Goal: Information Seeking & Learning: Learn about a topic

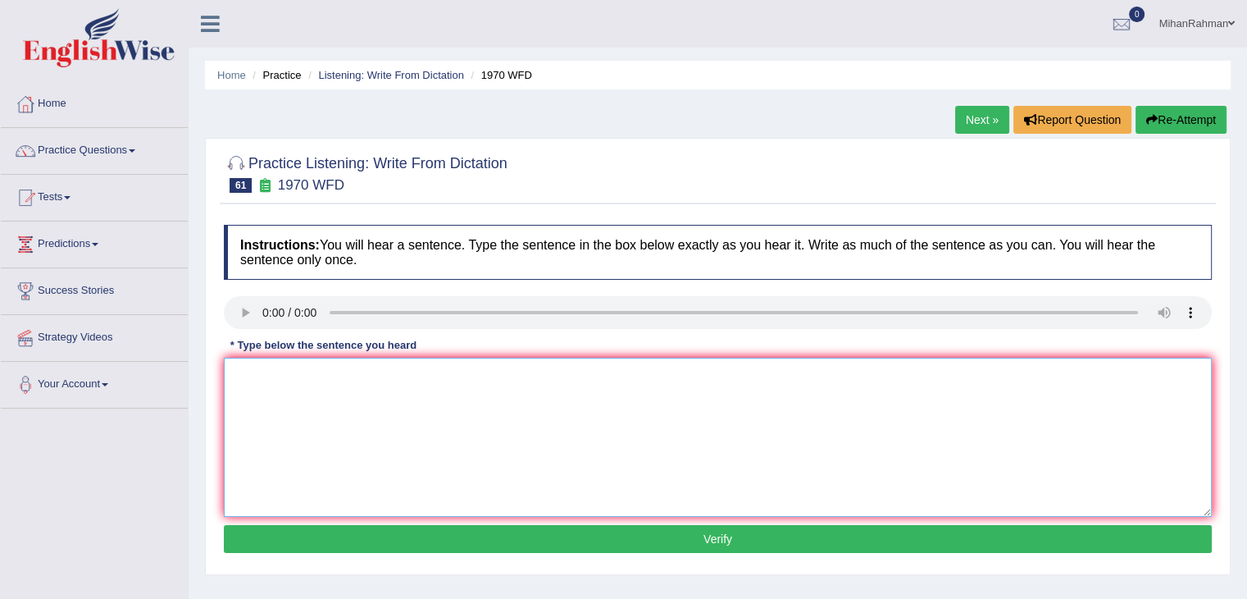
click at [317, 394] on textarea at bounding box center [718, 437] width 988 height 159
click at [469, 387] on textarea "Once representive will be selected each class" at bounding box center [718, 437] width 988 height 159
click at [410, 381] on textarea "Once representive will be selected each class" at bounding box center [718, 437] width 988 height 159
click at [497, 371] on textarea "Once representive will be selected of each class" at bounding box center [718, 437] width 988 height 159
click at [440, 381] on textarea "Once a representative will be selected of each class" at bounding box center [718, 437] width 988 height 159
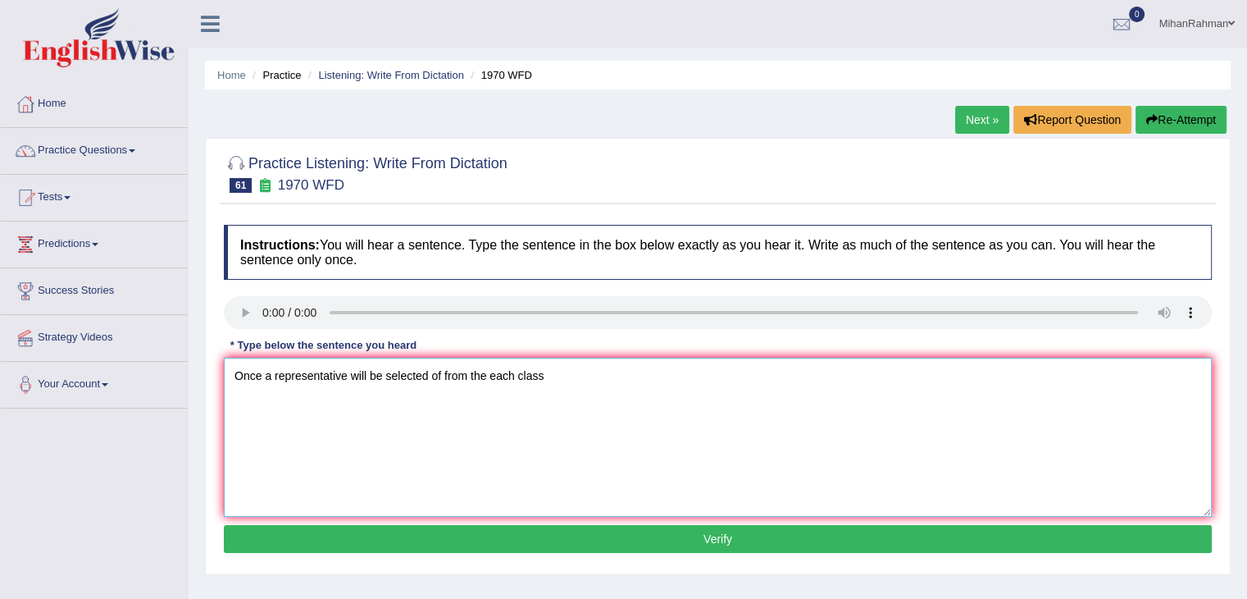
click at [546, 389] on textarea "Once a representative will be selected of from the each class" at bounding box center [718, 437] width 988 height 159
click at [348, 381] on textarea "Once a representative will be selected of from the each class." at bounding box center [718, 437] width 988 height 159
click at [459, 381] on textarea "Once a representative representative will be selected of from the each class." at bounding box center [718, 437] width 988 height 159
type textarea "Once a representative representative will be select selects selected of from th…"
click at [722, 529] on button "Verify" at bounding box center [718, 539] width 988 height 28
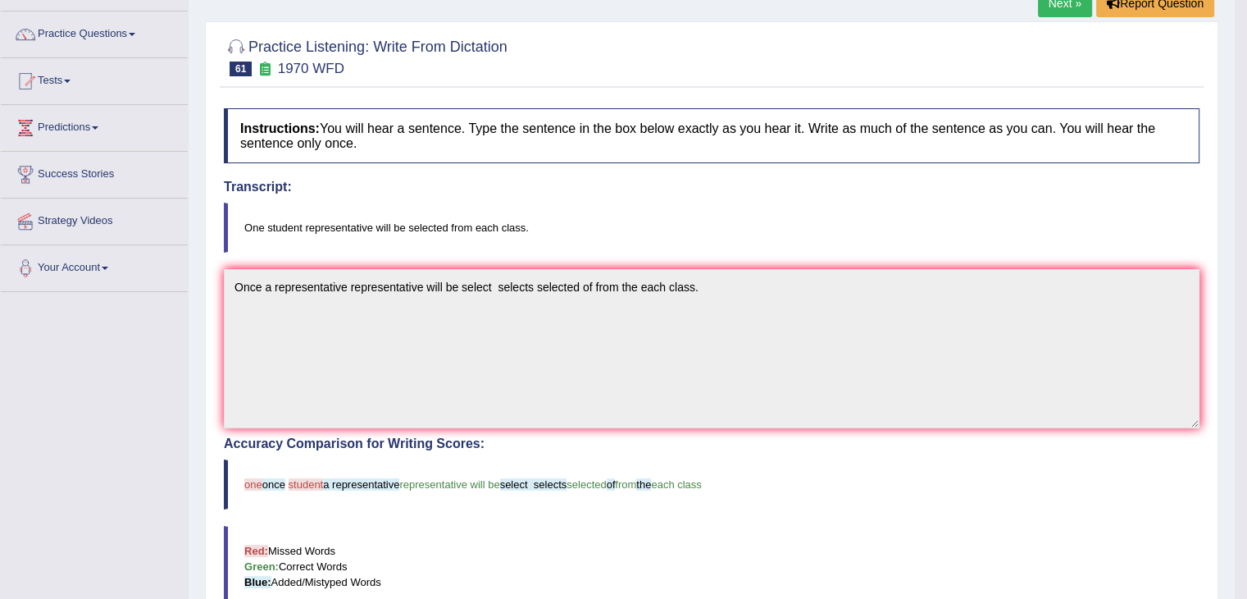
scroll to position [216, 0]
